Goal: Check status

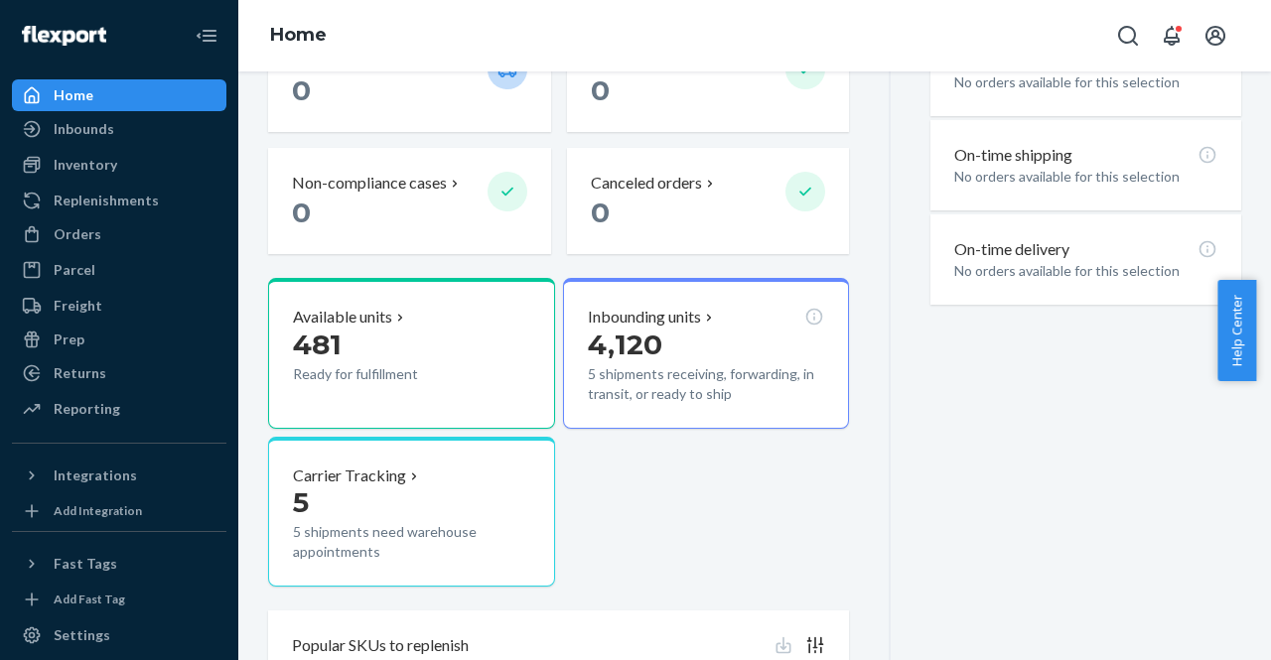
scroll to position [572, 0]
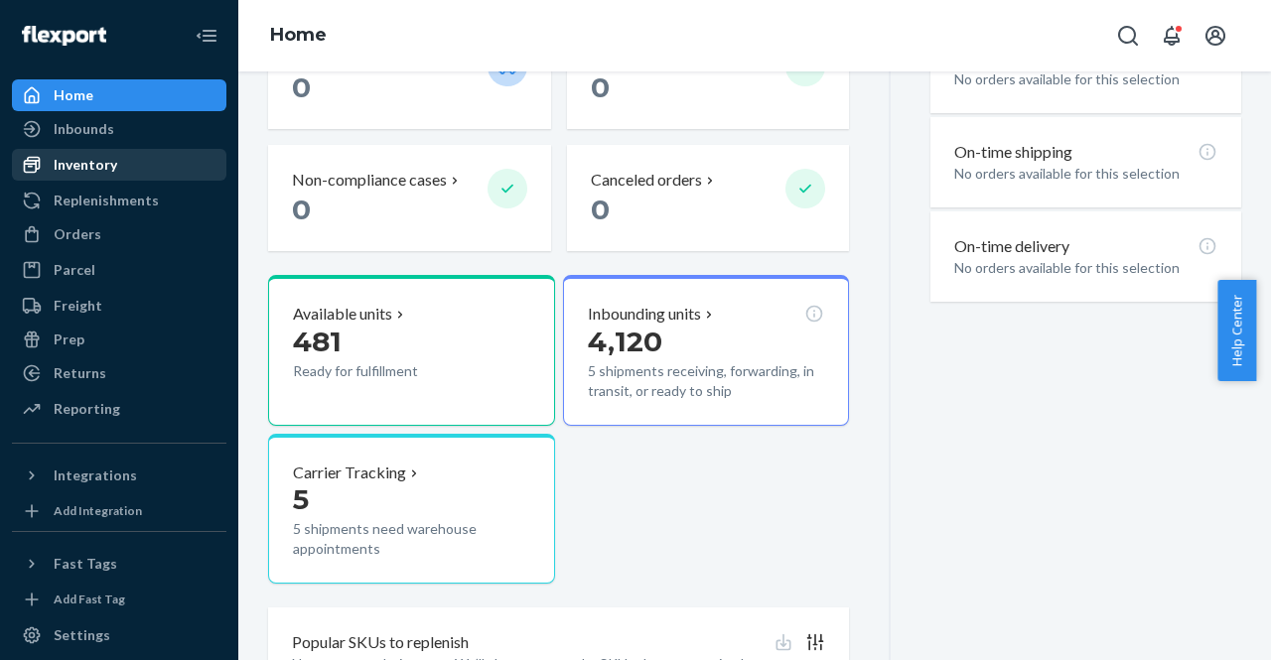
click at [91, 170] on div "Inventory" at bounding box center [86, 165] width 64 height 20
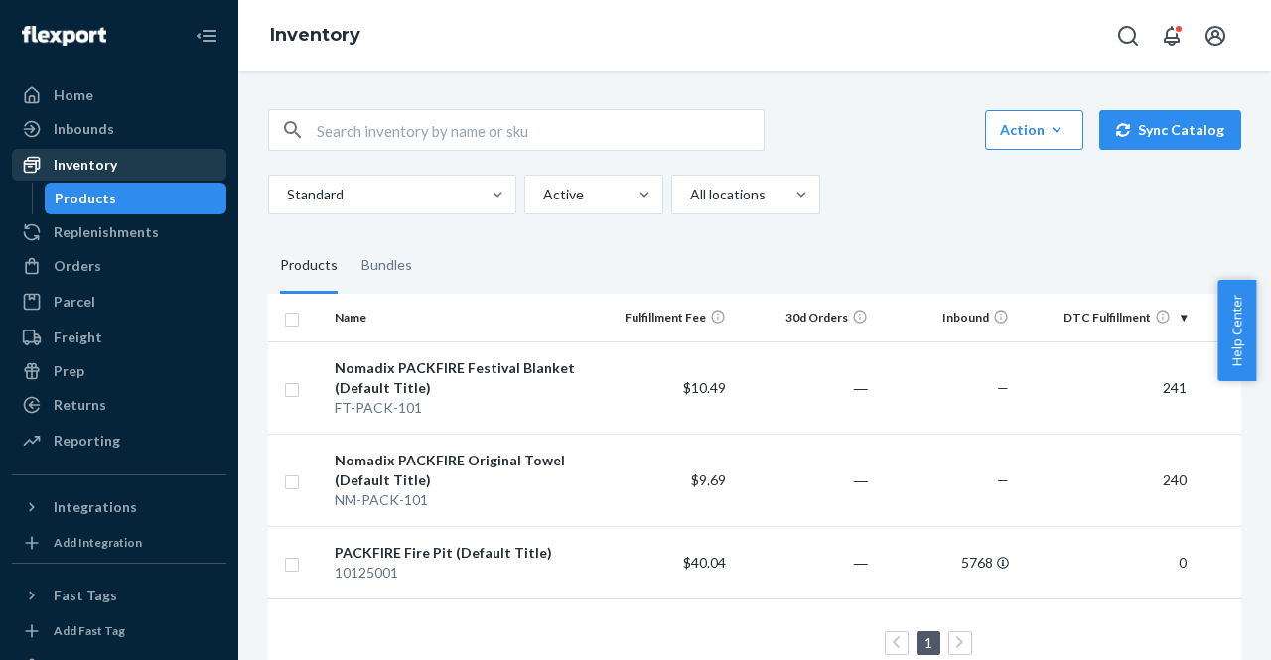
click at [93, 174] on div "Inventory" at bounding box center [86, 165] width 64 height 20
click at [91, 165] on div "Inventory" at bounding box center [86, 165] width 64 height 20
click at [383, 553] on div "PACKFIRE Fire Pit (Default Title)" at bounding box center [459, 553] width 249 height 20
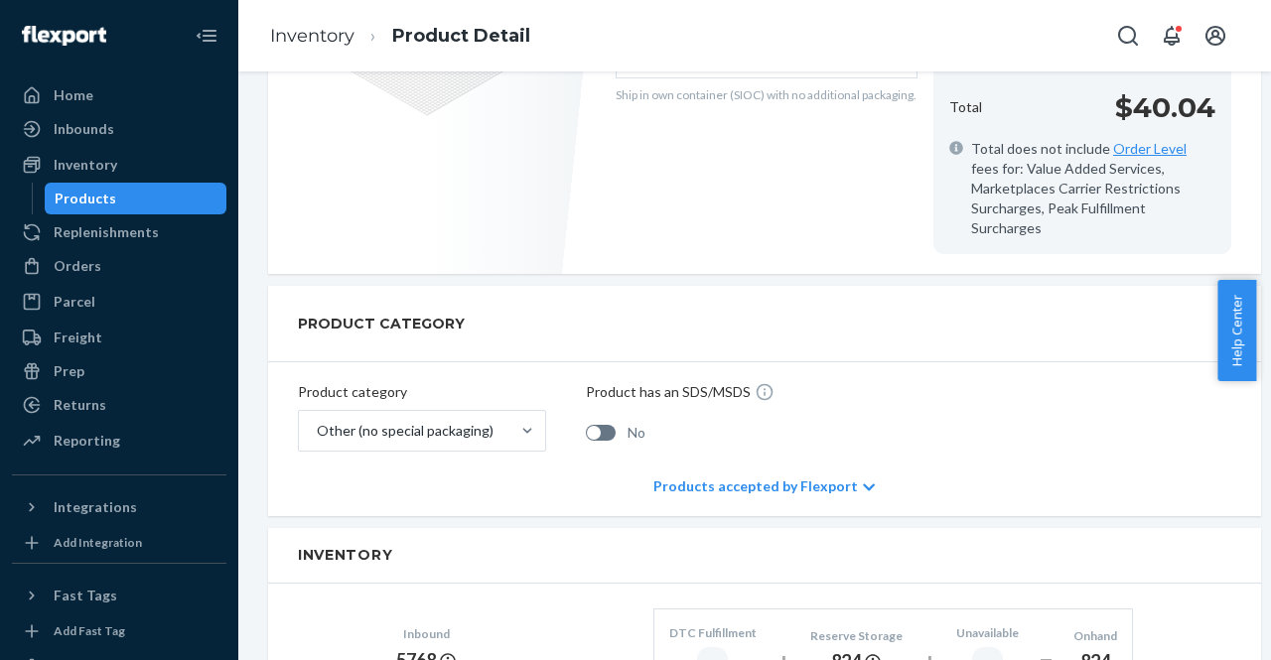
scroll to position [822, 0]
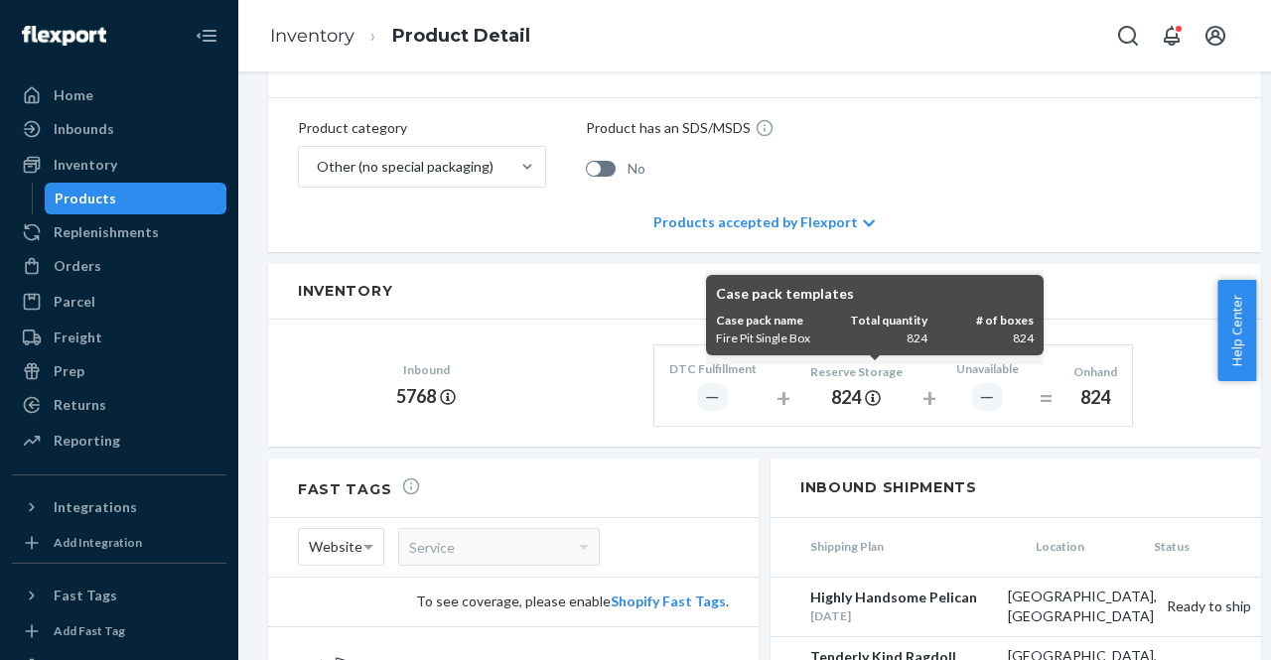
click at [876, 390] on icon at bounding box center [873, 398] width 16 height 16
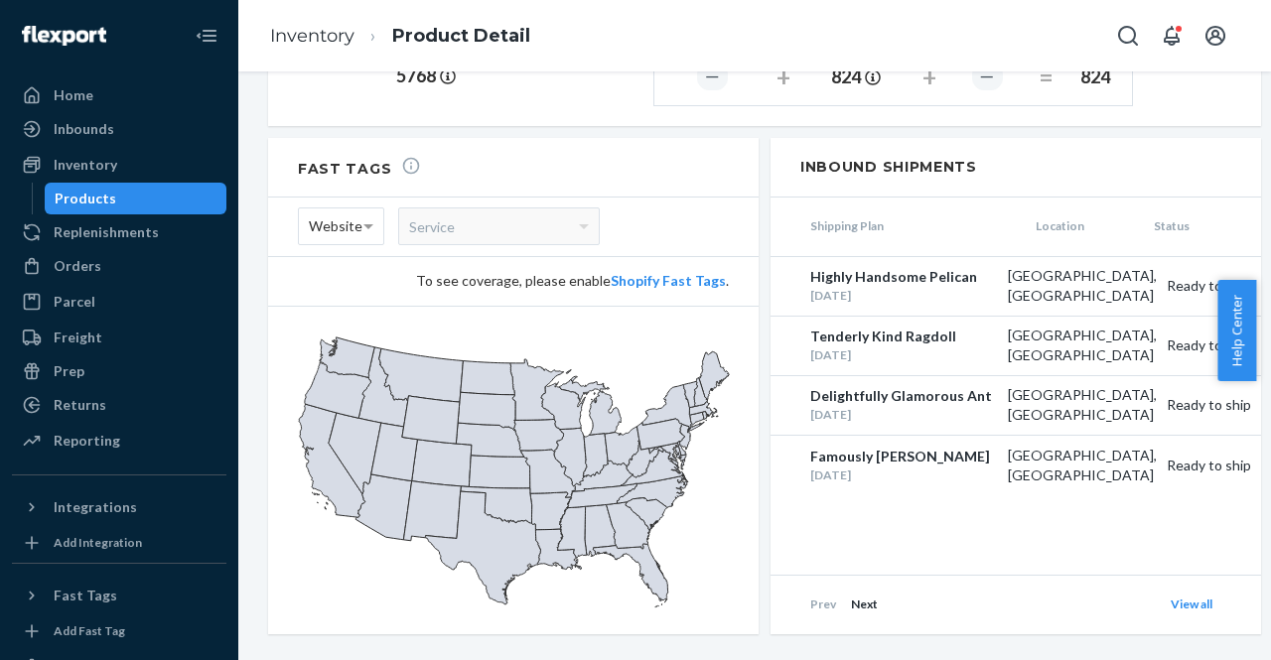
scroll to position [1168, 0]
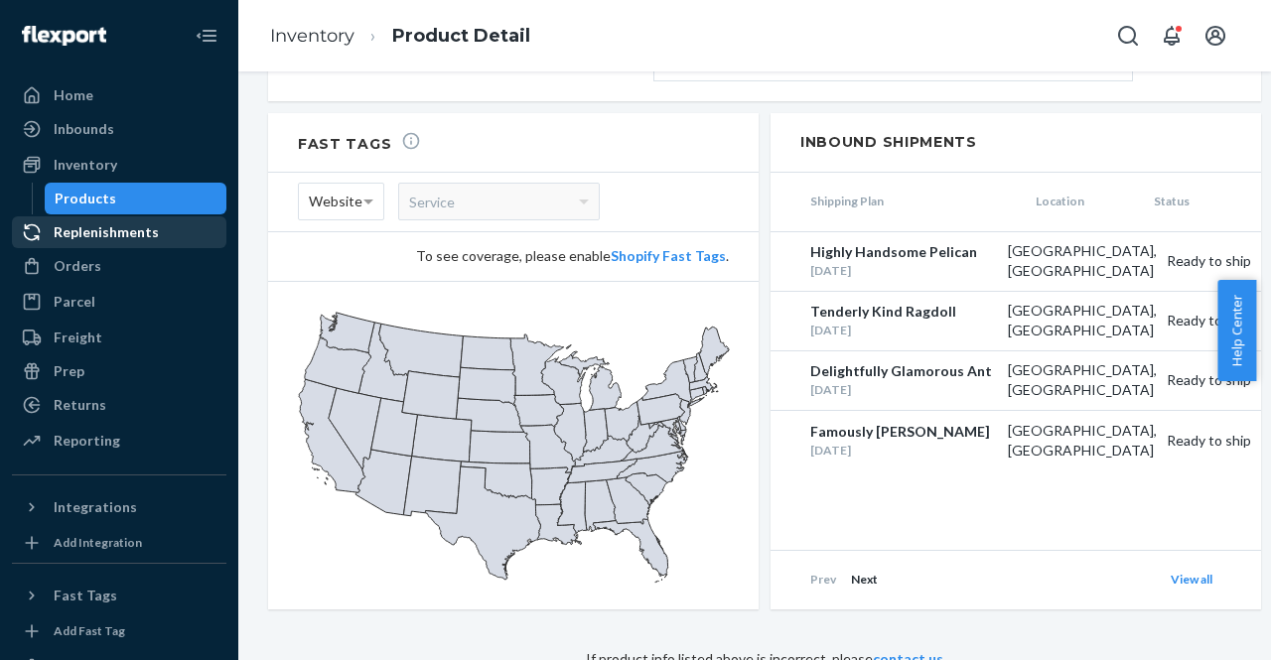
click at [79, 240] on div "Replenishments" at bounding box center [106, 232] width 105 height 20
